Goal: Information Seeking & Learning: Learn about a topic

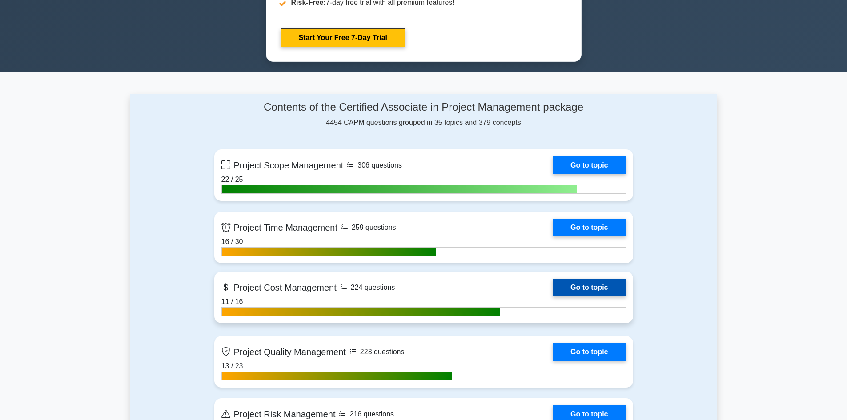
click at [601, 289] on link "Go to topic" at bounding box center [588, 288] width 73 height 18
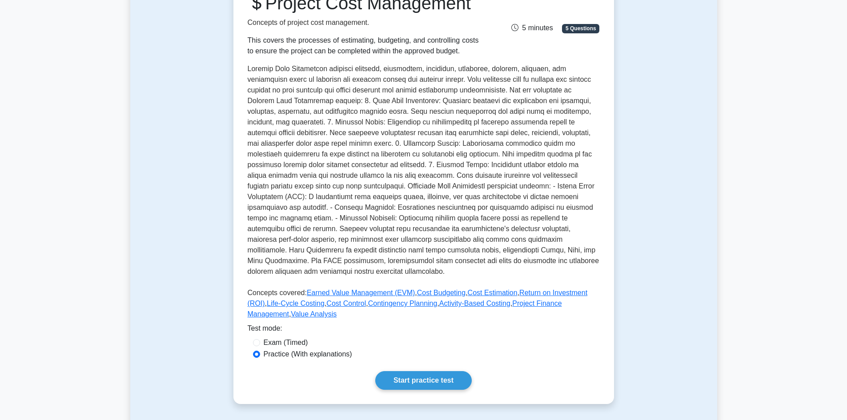
scroll to position [267, 0]
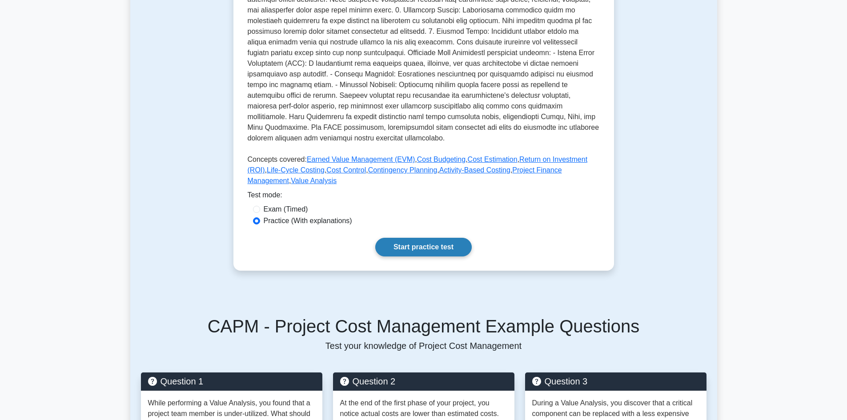
click at [435, 256] on link "Start practice test" at bounding box center [423, 247] width 96 height 19
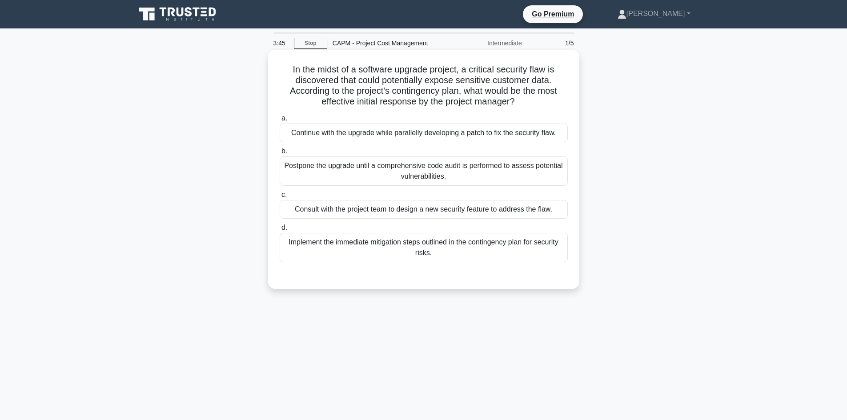
click at [472, 213] on div "Consult with the project team to design a new security feature to address the f…" at bounding box center [424, 209] width 288 height 19
click at [280, 198] on input "c. Consult with the project team to design a new security feature to address th…" at bounding box center [280, 195] width 0 height 6
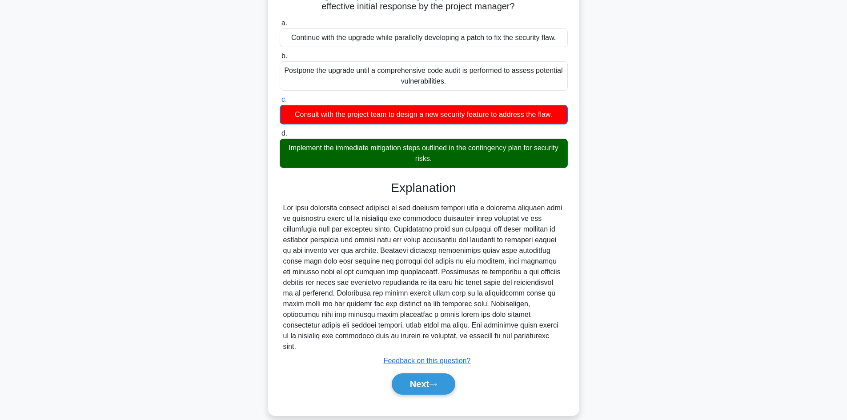
scroll to position [53, 0]
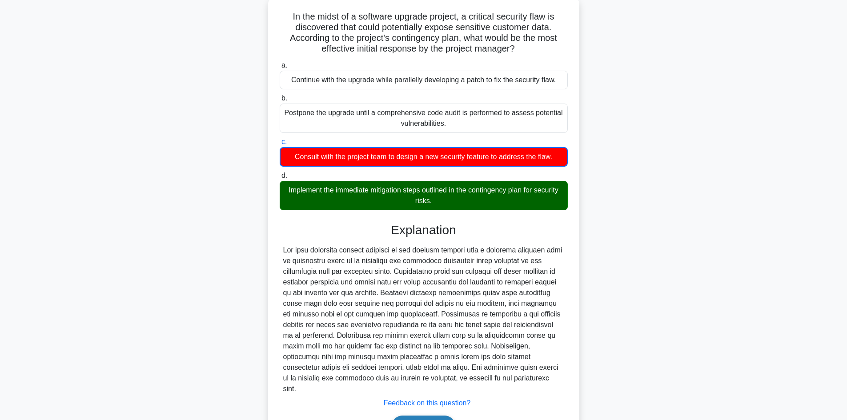
click at [437, 420] on icon at bounding box center [433, 426] width 8 height 5
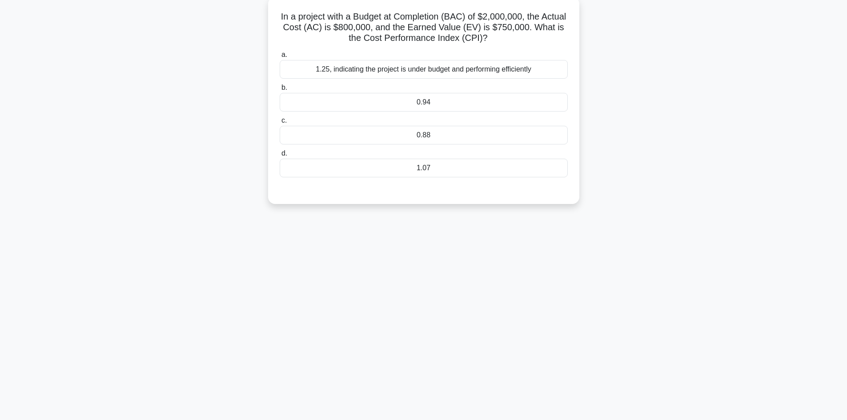
click at [476, 105] on div "0.94" at bounding box center [424, 102] width 288 height 19
click at [280, 91] on input "b. 0.94" at bounding box center [280, 88] width 0 height 6
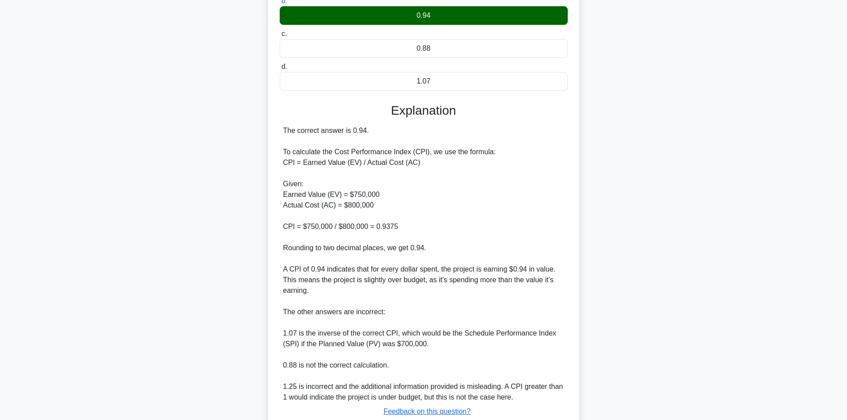
scroll to position [186, 0]
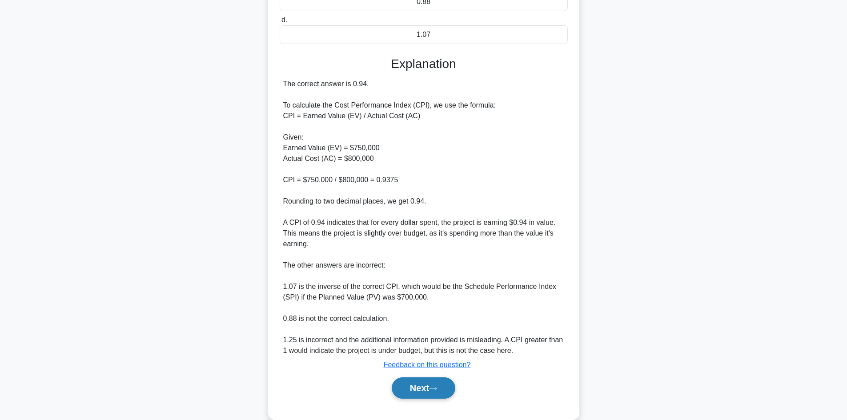
click at [417, 384] on button "Next" at bounding box center [424, 387] width 64 height 21
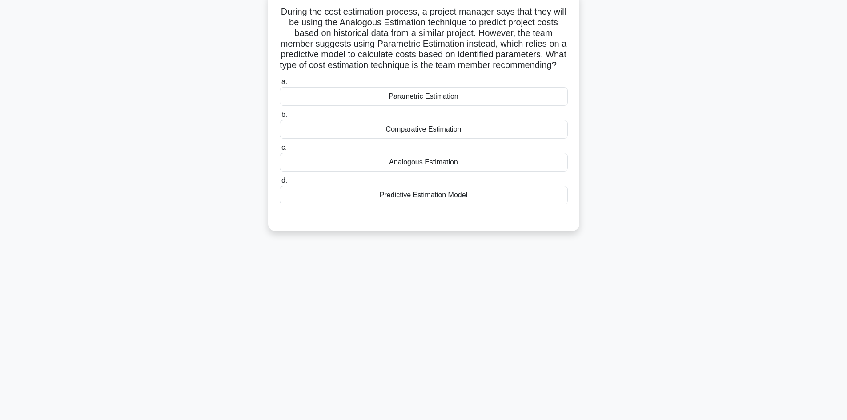
scroll to position [16, 0]
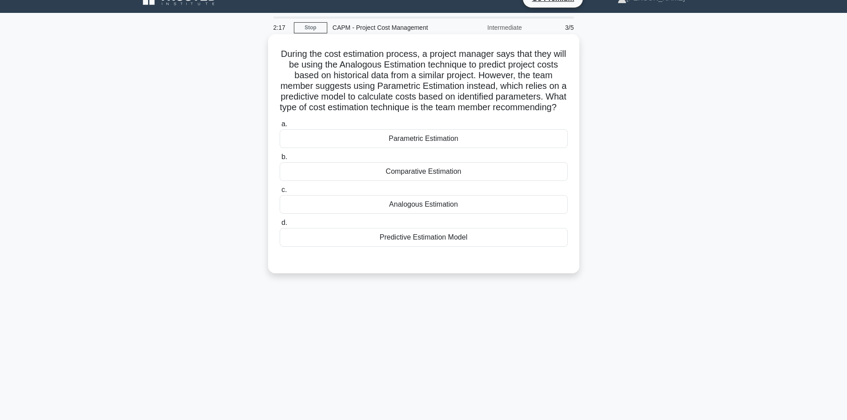
click at [477, 148] on div "Parametric Estimation" at bounding box center [424, 138] width 288 height 19
click at [280, 127] on input "a. Parametric Estimation" at bounding box center [280, 124] width 0 height 6
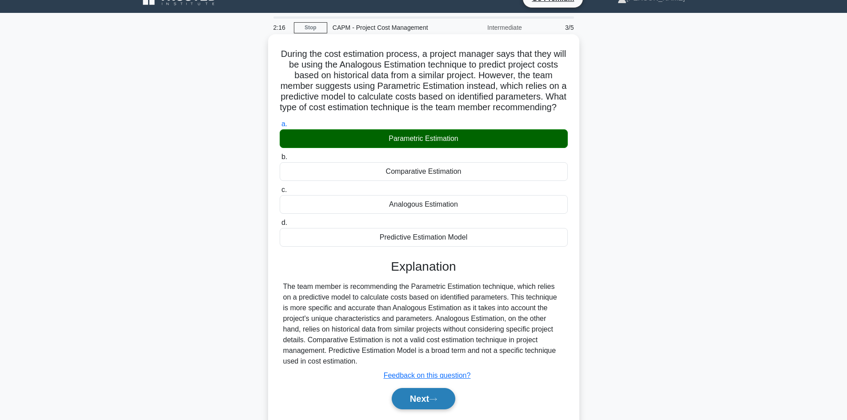
click at [417, 408] on button "Next" at bounding box center [424, 398] width 64 height 21
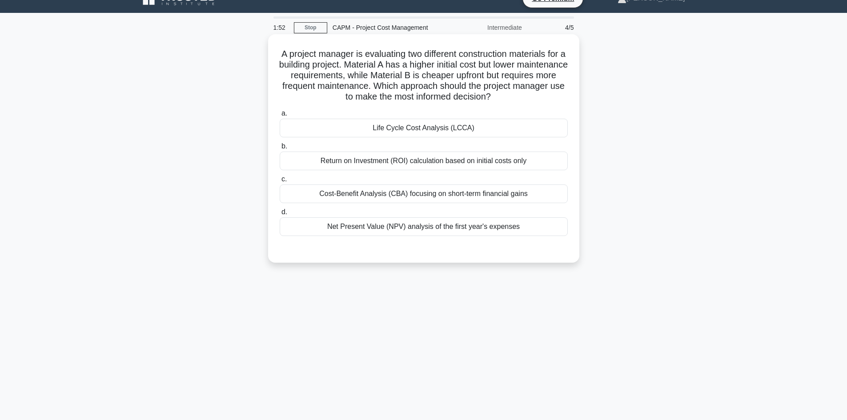
click at [419, 131] on div "Life Cycle Cost Analysis (LCCA)" at bounding box center [424, 128] width 288 height 19
click at [280, 116] on input "a. Life Cycle Cost Analysis (LCCA)" at bounding box center [280, 114] width 0 height 6
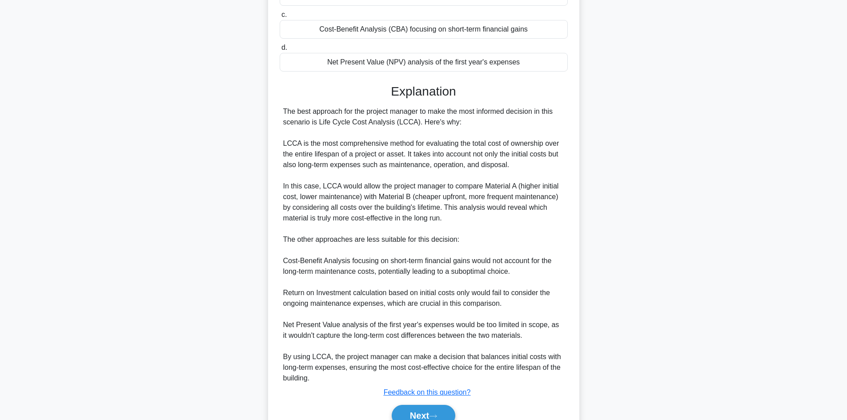
scroll to position [224, 0]
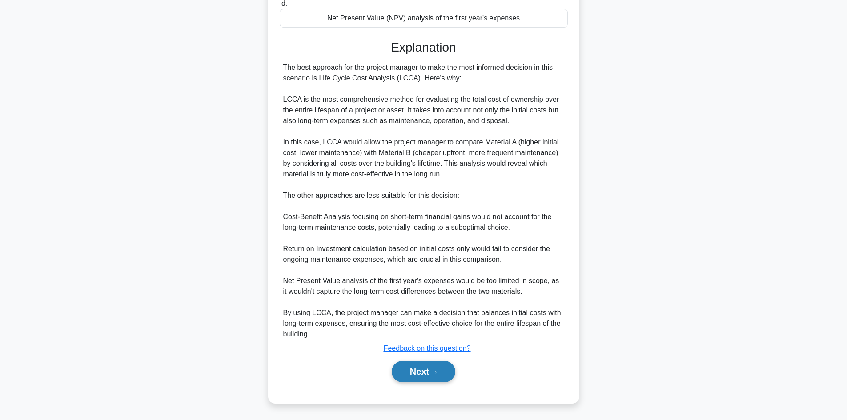
click at [416, 367] on button "Next" at bounding box center [424, 371] width 64 height 21
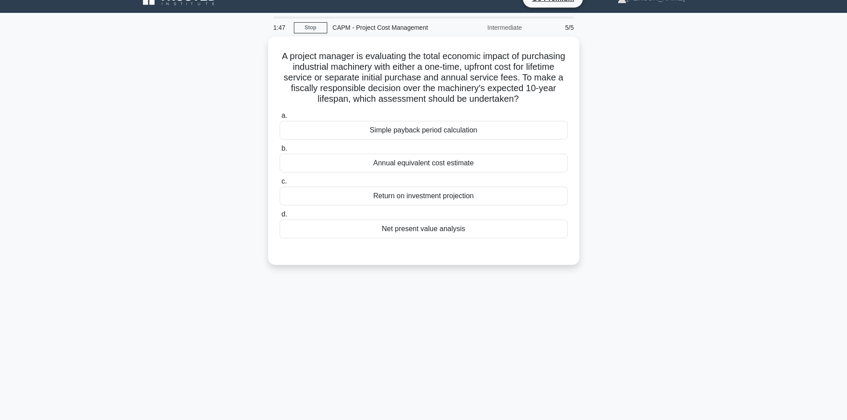
scroll to position [0, 0]
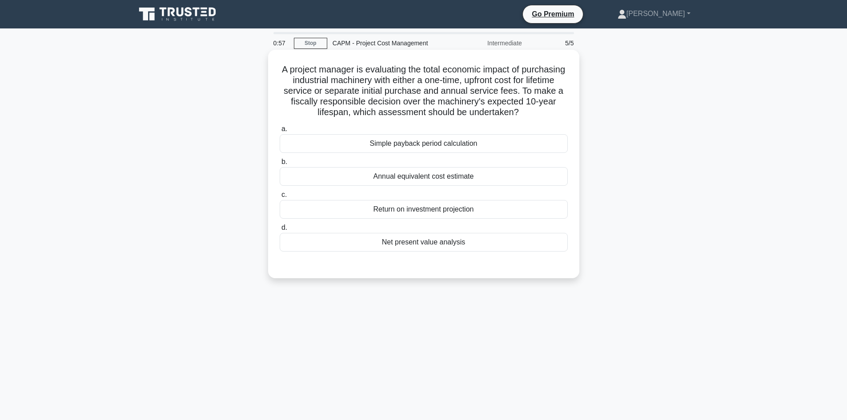
click at [426, 179] on div "Annual equivalent cost estimate" at bounding box center [424, 176] width 288 height 19
click at [280, 165] on input "b. Annual equivalent cost estimate" at bounding box center [280, 162] width 0 height 6
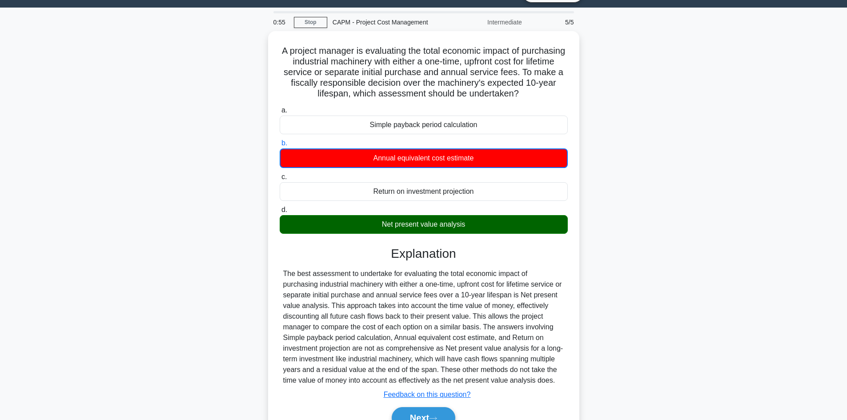
scroll to position [65, 0]
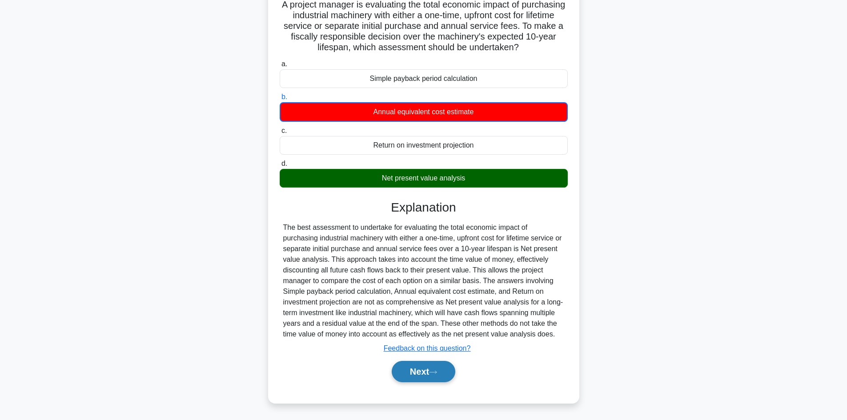
click at [426, 372] on button "Next" at bounding box center [424, 371] width 64 height 21
